Goal: Information Seeking & Learning: Learn about a topic

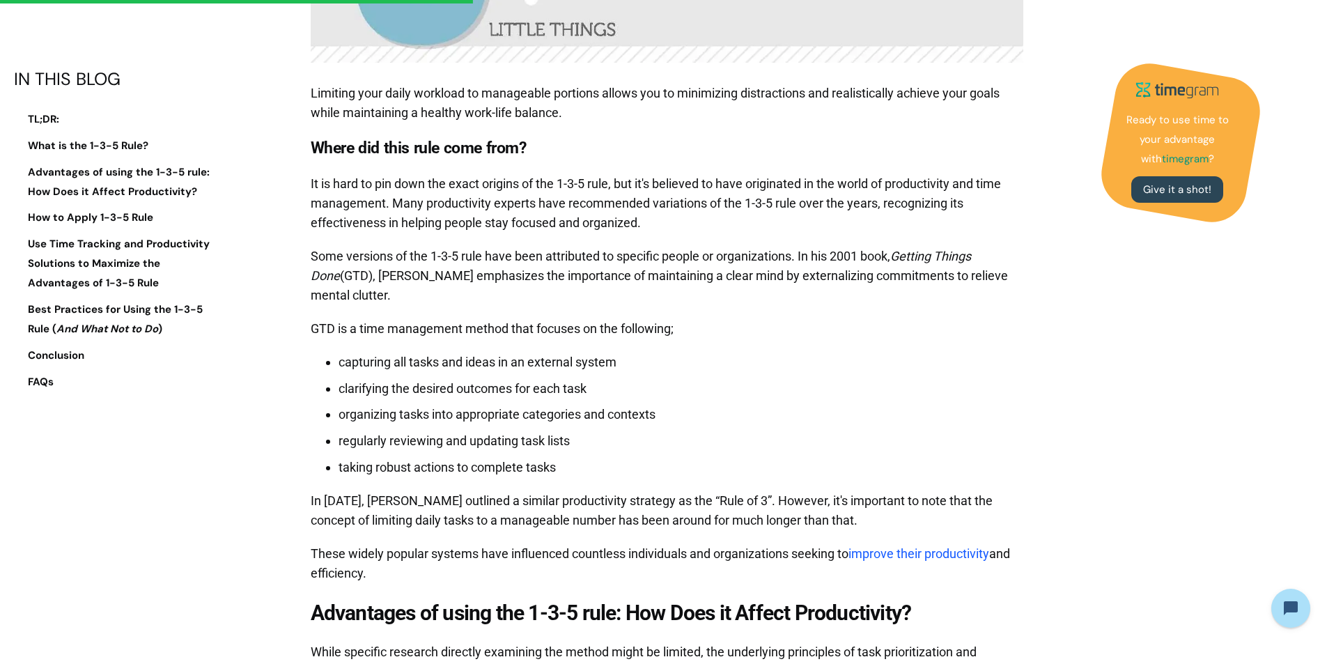
scroll to position [3065, 0]
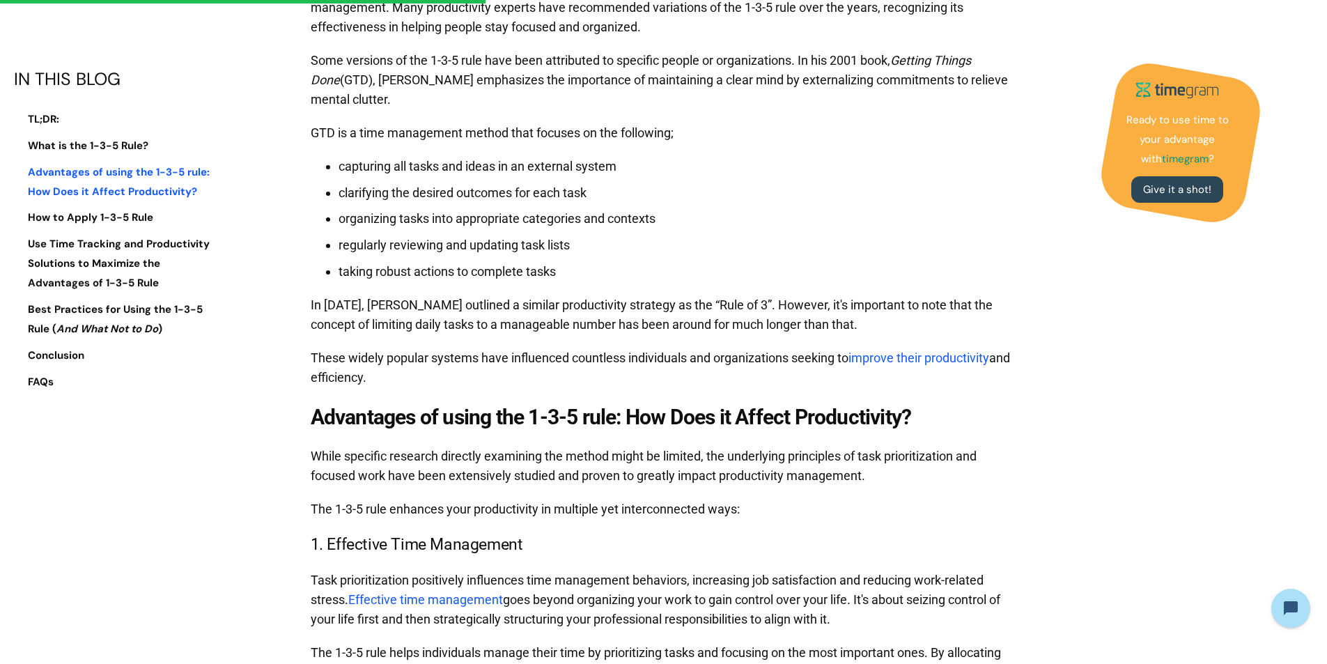
click at [186, 166] on strong "Advantages of using the 1-3-5 rule: How Does it Affect Productivity?" at bounding box center [119, 181] width 182 height 33
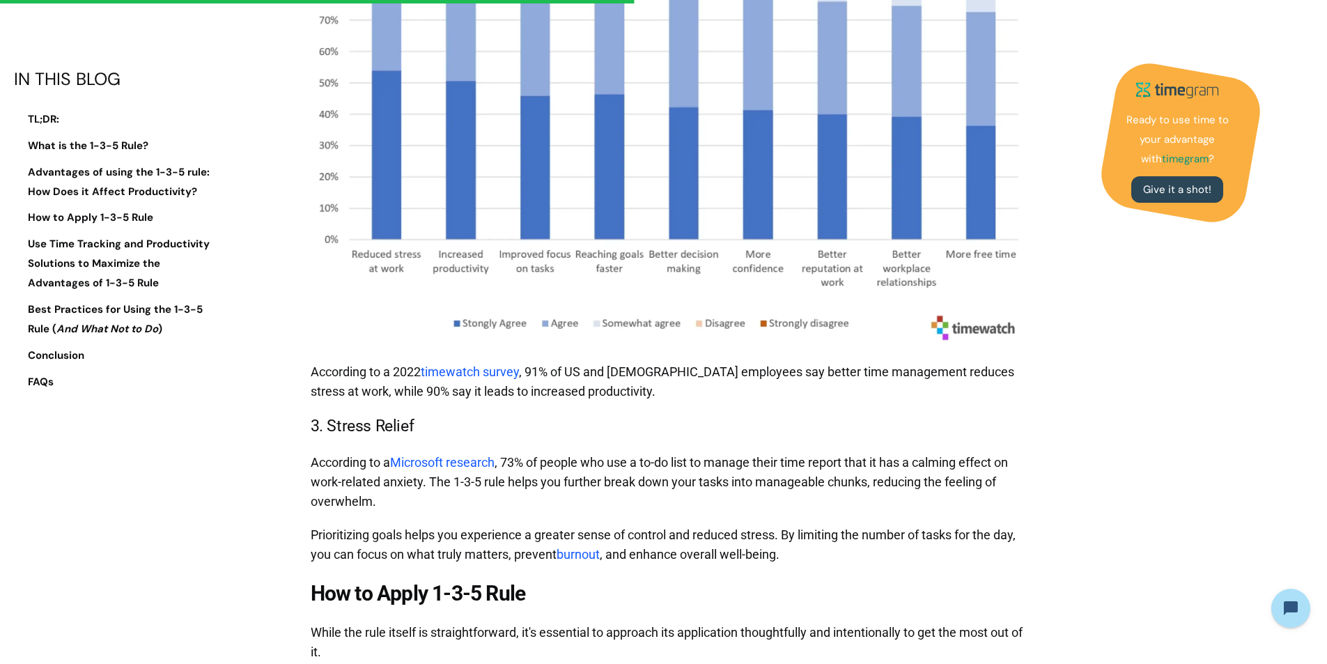
scroll to position [4047, 0]
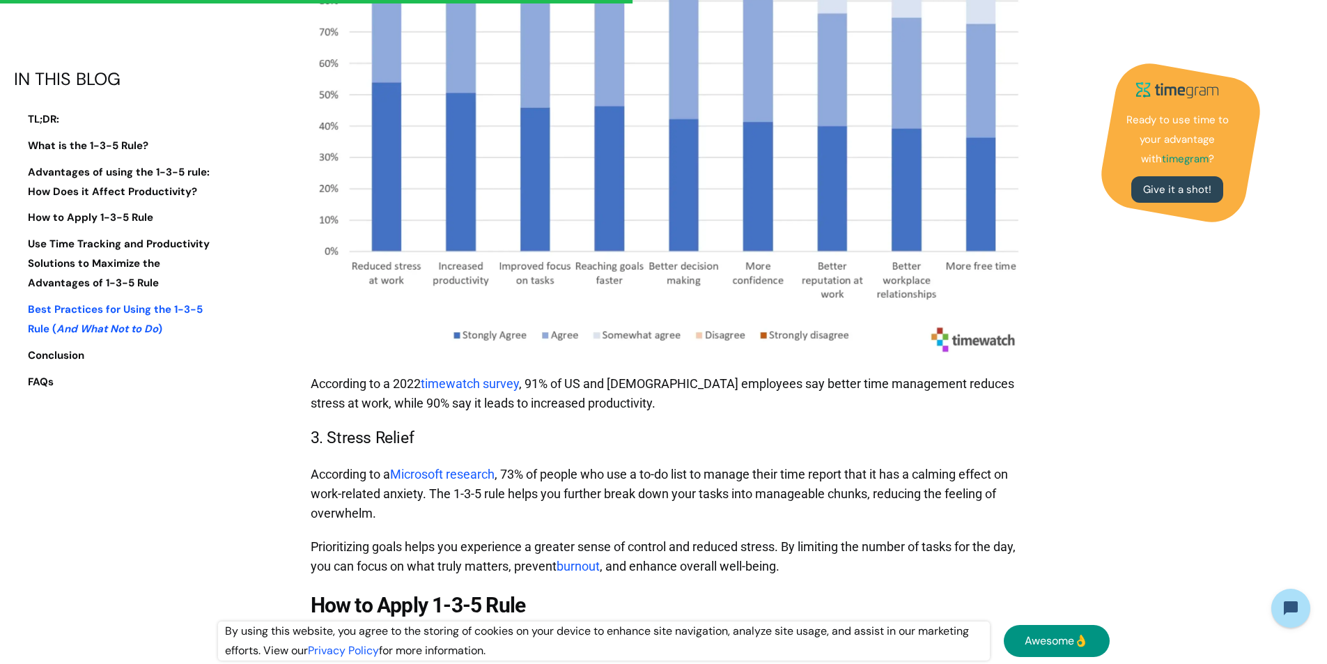
click at [150, 313] on strong "Best Practices for Using the 1-3-5 Rule" at bounding box center [115, 318] width 175 height 33
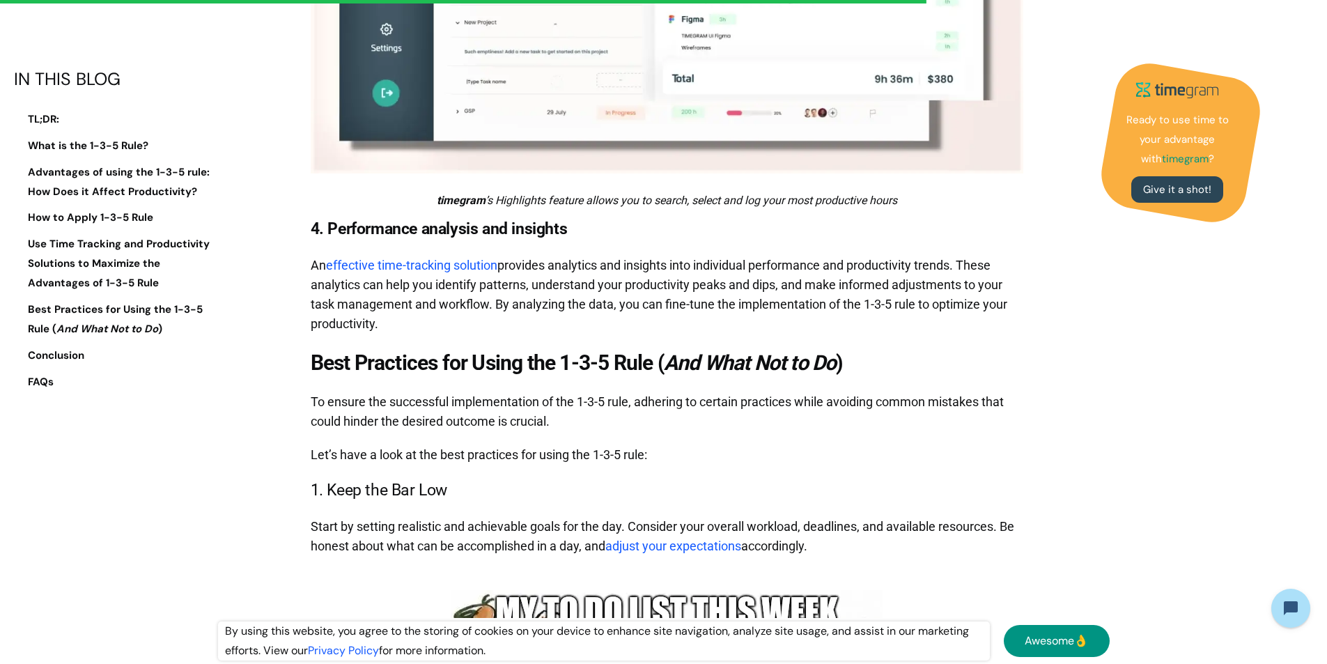
scroll to position [6748, 0]
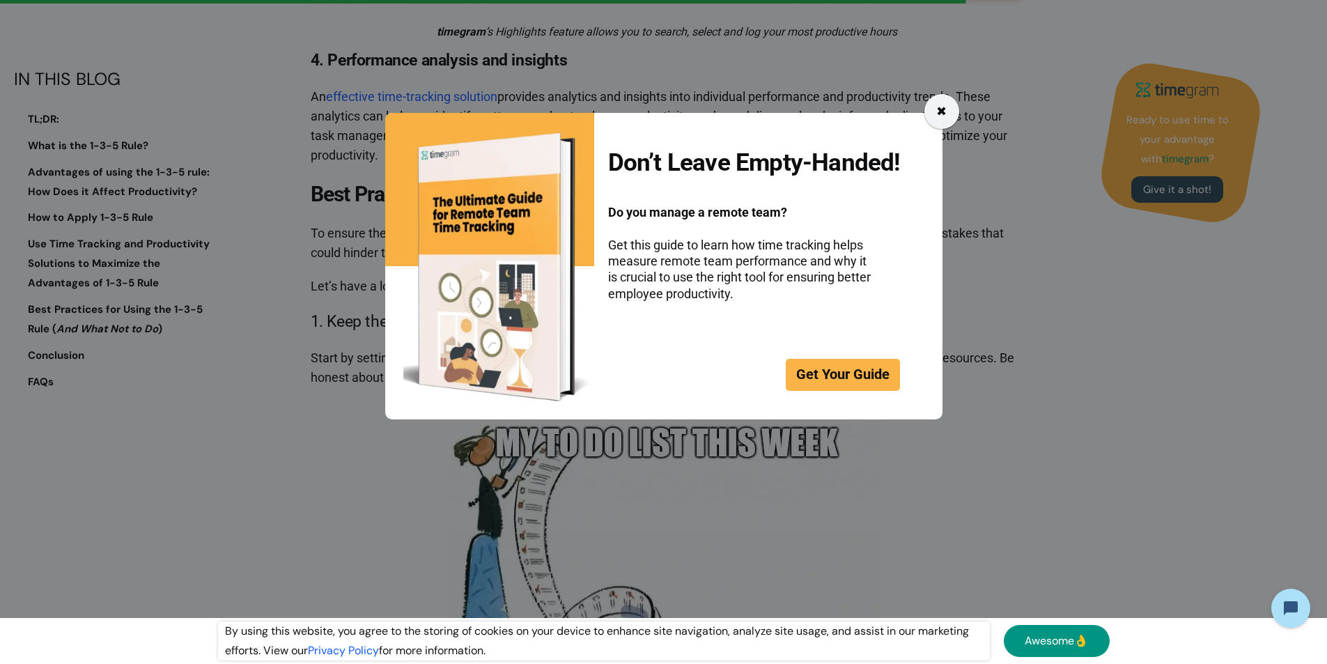
click at [944, 118] on div "✖" at bounding box center [941, 112] width 10 height 20
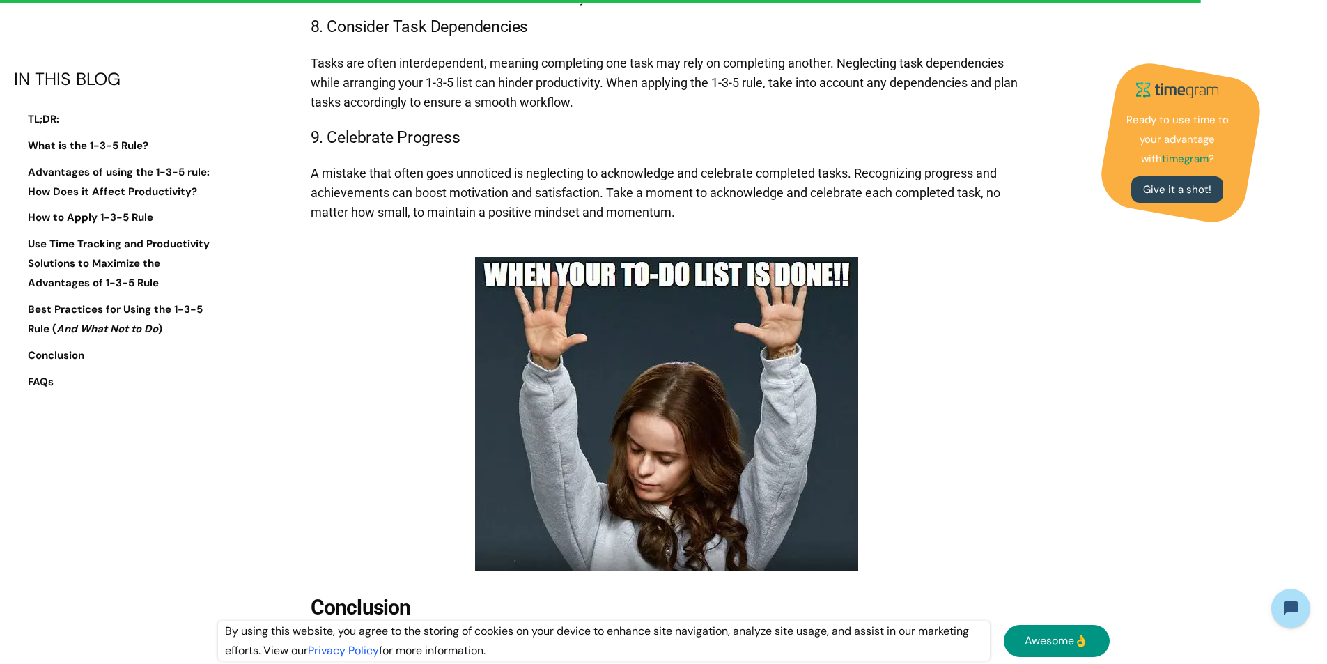
scroll to position [8768, 0]
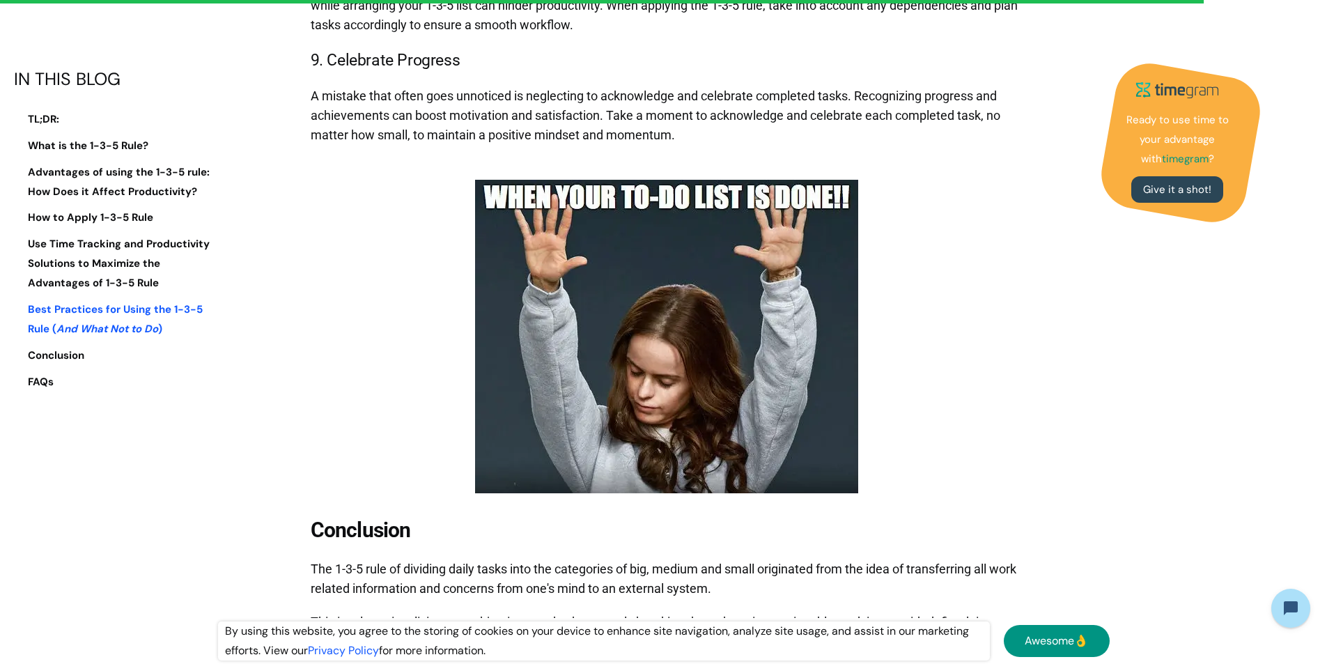
click at [123, 336] on link "Best Practices for Using the 1-3-5 Rule ( And What Not to Do )" at bounding box center [118, 319] width 209 height 39
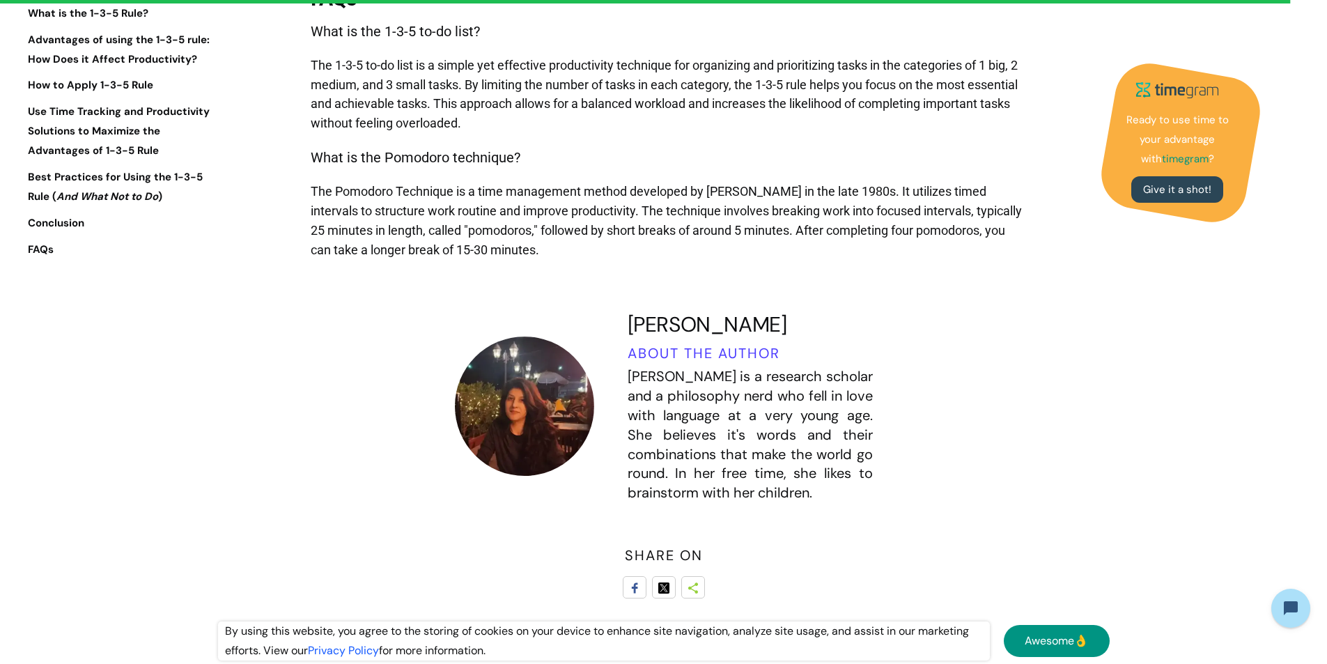
scroll to position [9697, 0]
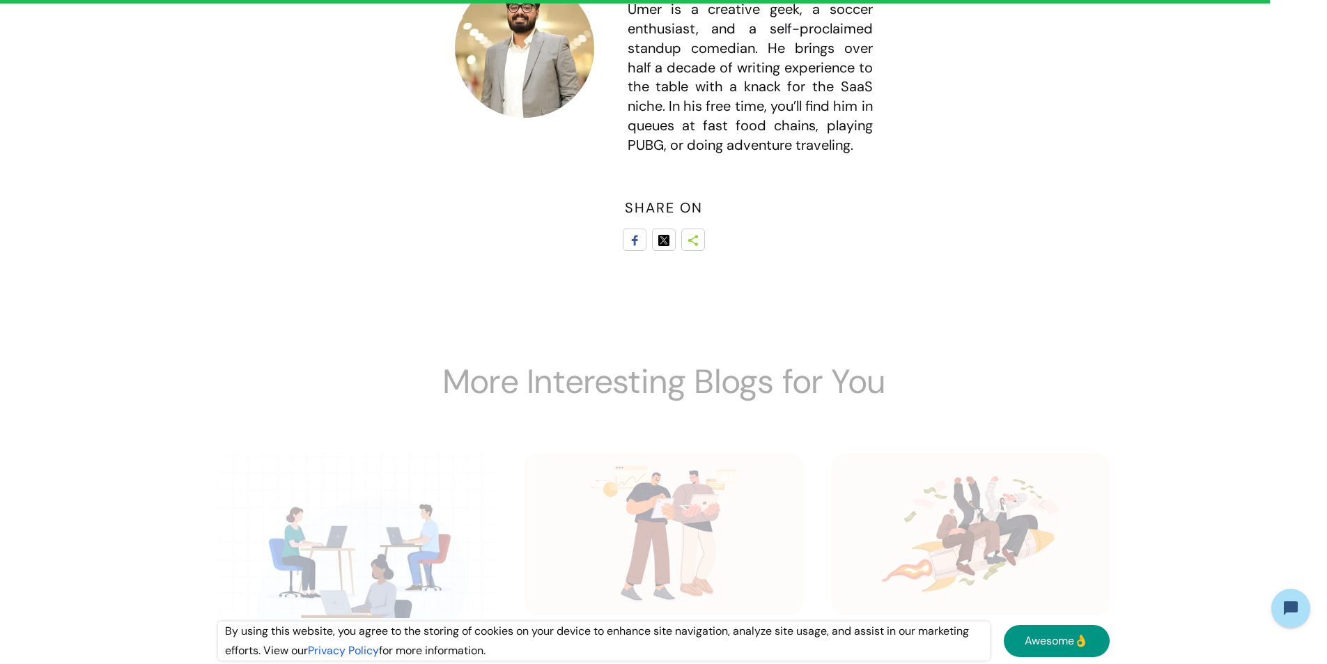
scroll to position [5016, 0]
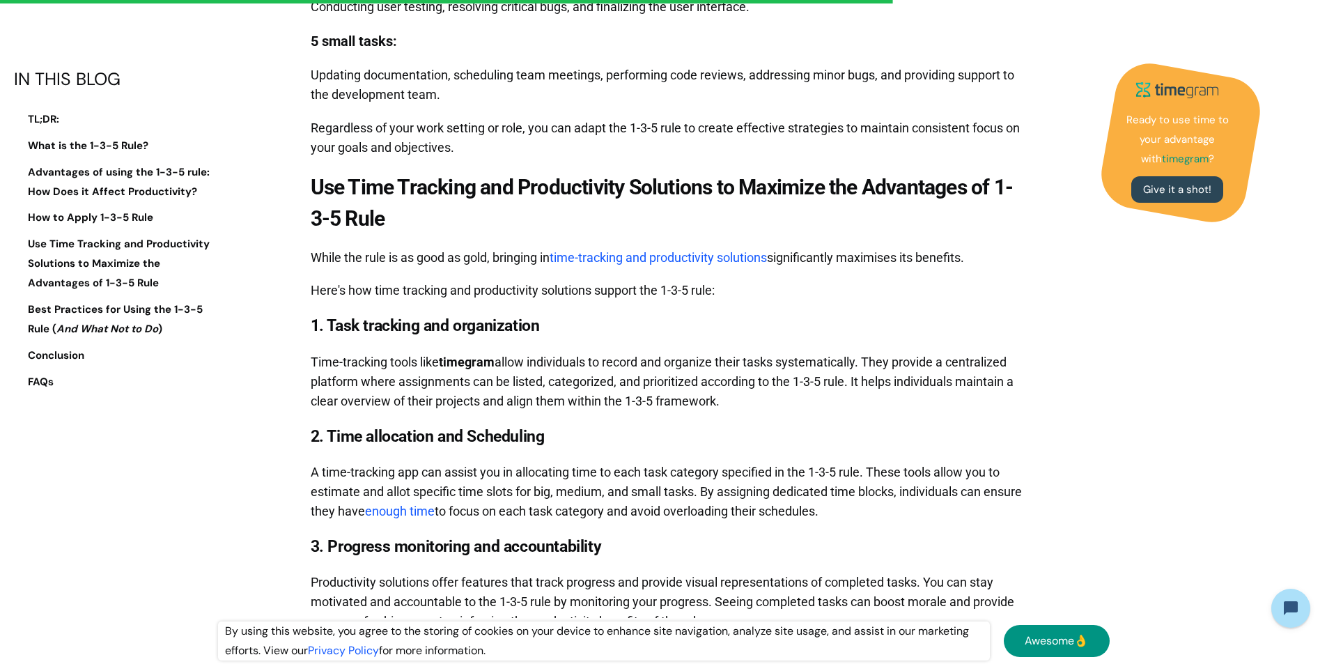
scroll to position [5453, 0]
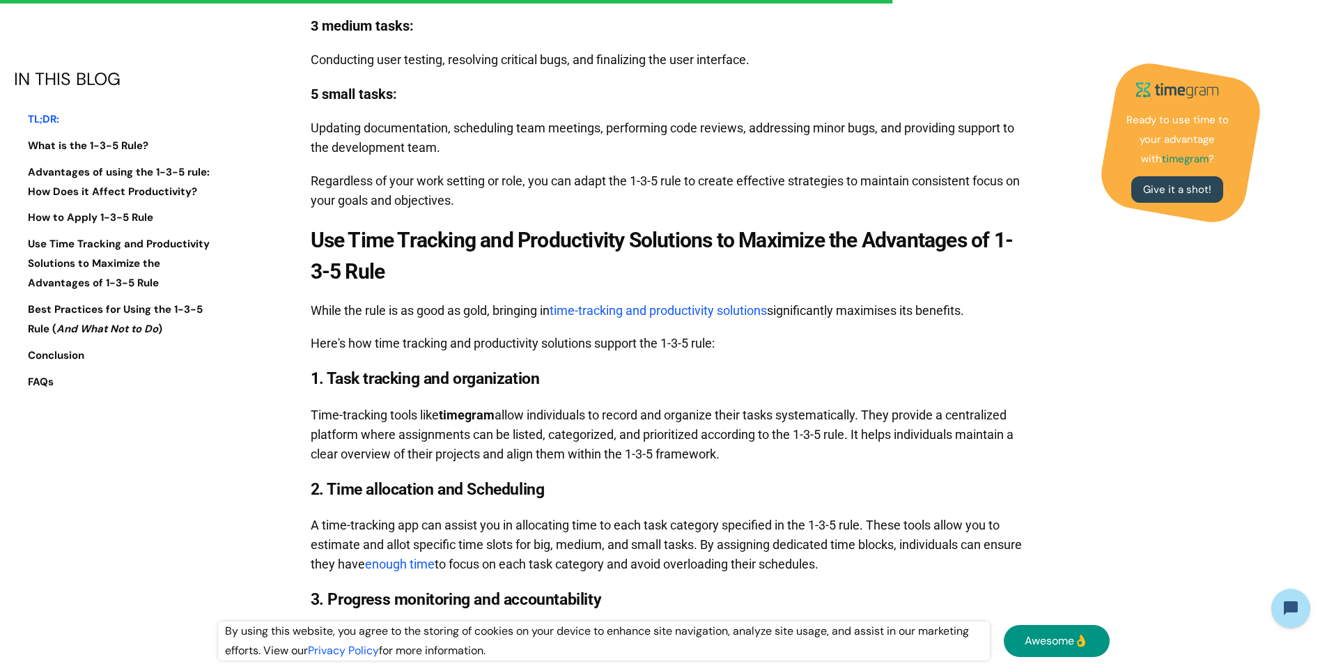
click at [45, 110] on link "TL;DR:" at bounding box center [118, 120] width 209 height 20
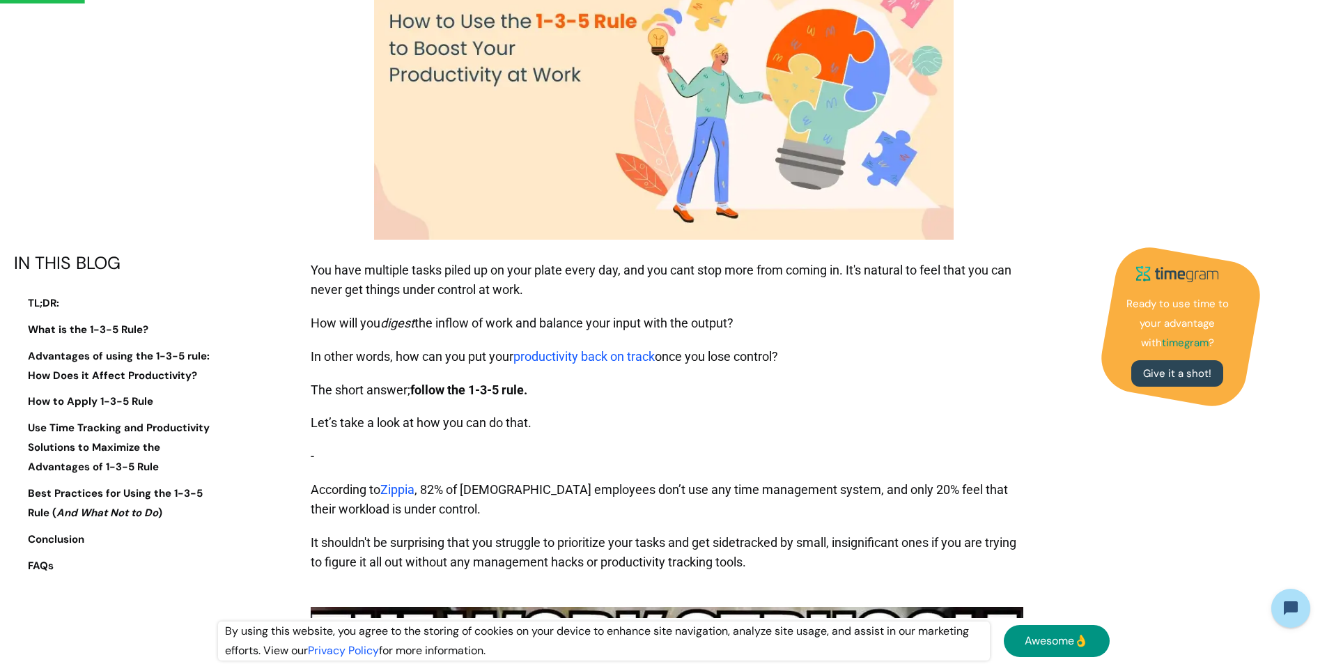
scroll to position [362, 0]
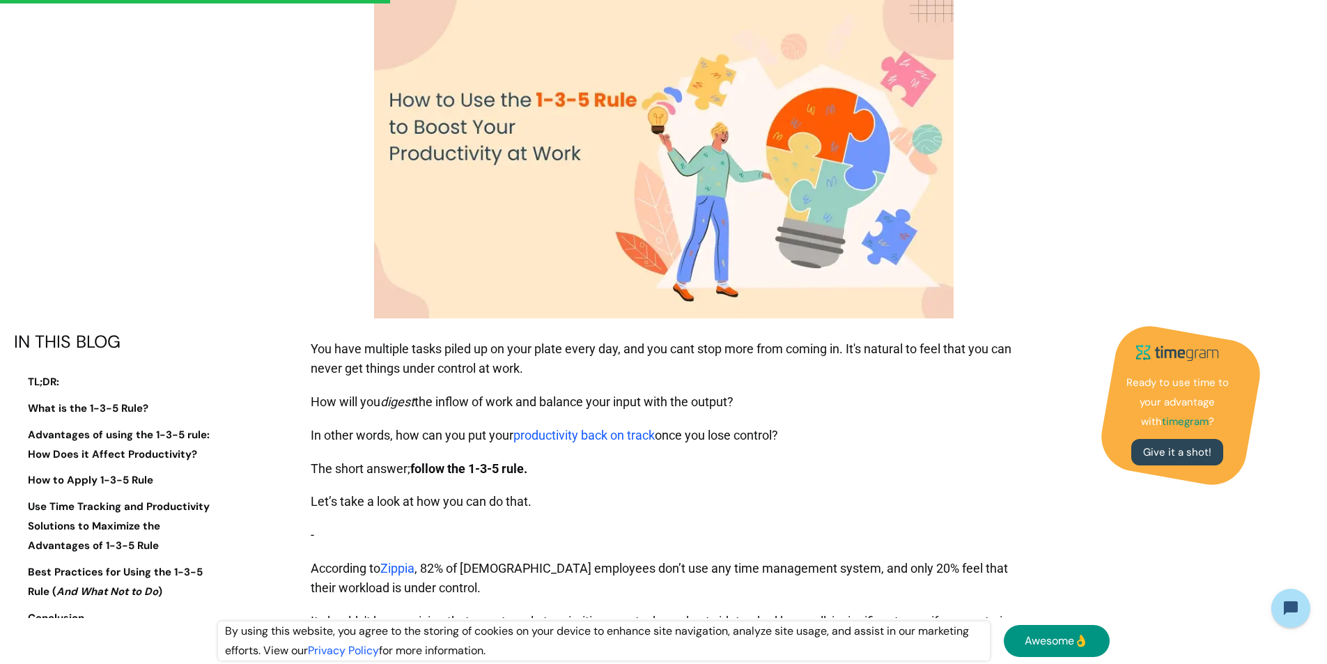
scroll to position [5453, 0]
